Goal: Task Accomplishment & Management: Manage account settings

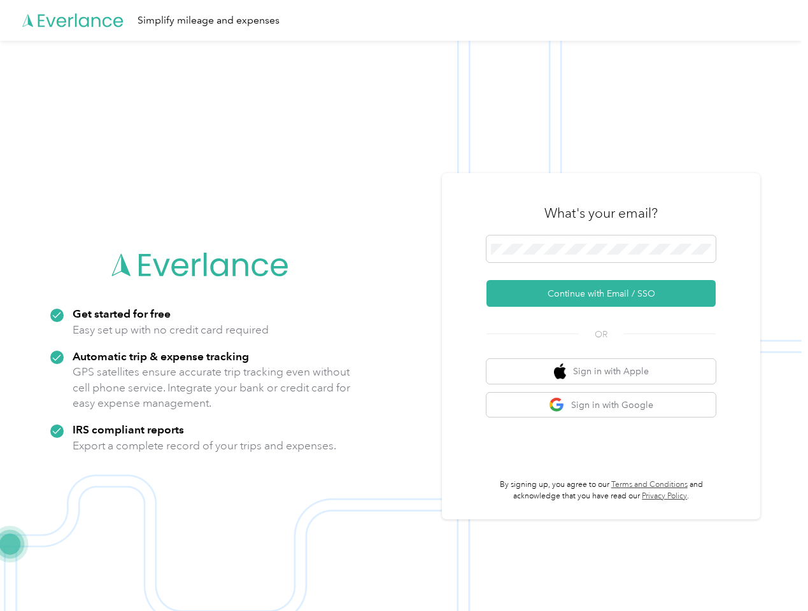
click at [403, 305] on img at bounding box center [400, 346] width 801 height 611
click at [403, 20] on div "Simplify mileage and expenses" at bounding box center [400, 20] width 801 height 41
click at [606, 293] on button "Continue with Email / SSO" at bounding box center [600, 293] width 229 height 27
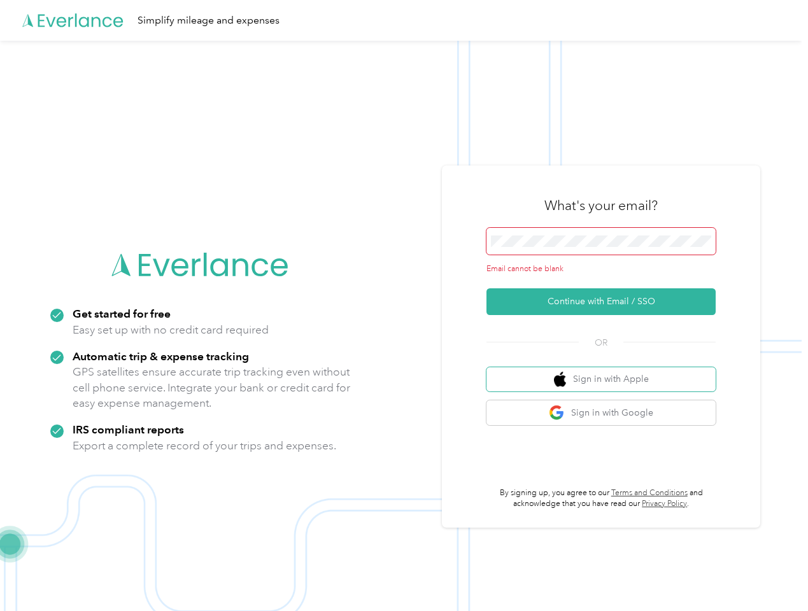
click at [606, 371] on button "Sign in with Apple" at bounding box center [600, 379] width 229 height 25
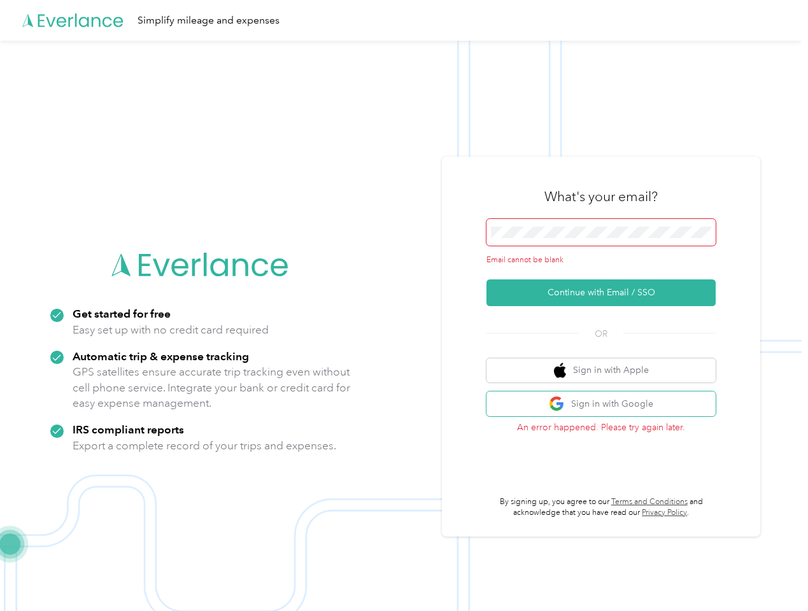
click at [606, 405] on button "Sign in with Google" at bounding box center [600, 403] width 229 height 25
